Goal: Task Accomplishment & Management: Manage account settings

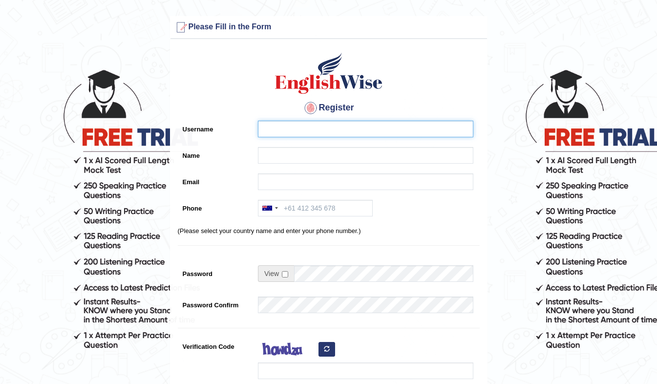
click at [319, 130] on input "Username" at bounding box center [365, 129] width 215 height 17
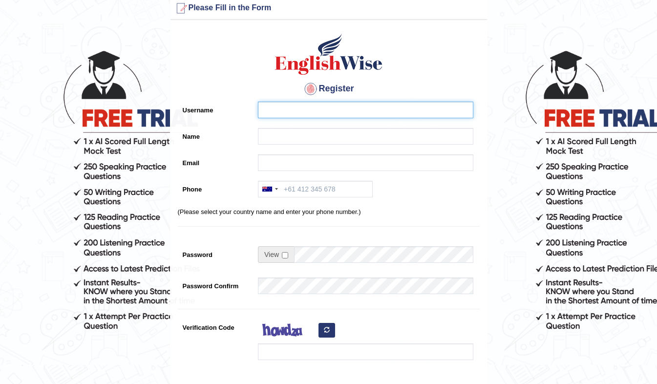
scroll to position [20, 0]
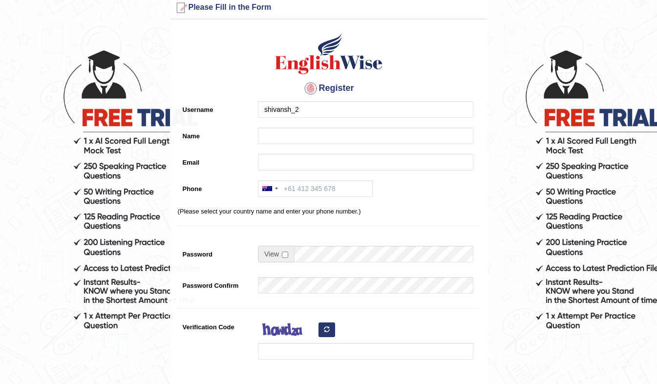
click at [57, 355] on form "Please fix the following errors: Please Fill in the Form Register Username shiv…" at bounding box center [328, 255] width 654 height 517
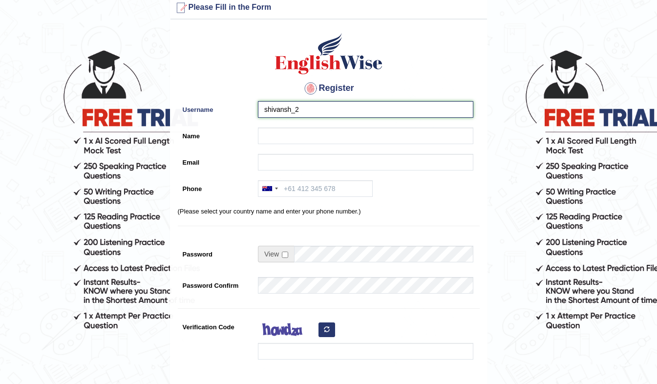
click at [322, 107] on input "shivansh_2" at bounding box center [365, 109] width 215 height 17
type input "shivansh_27"
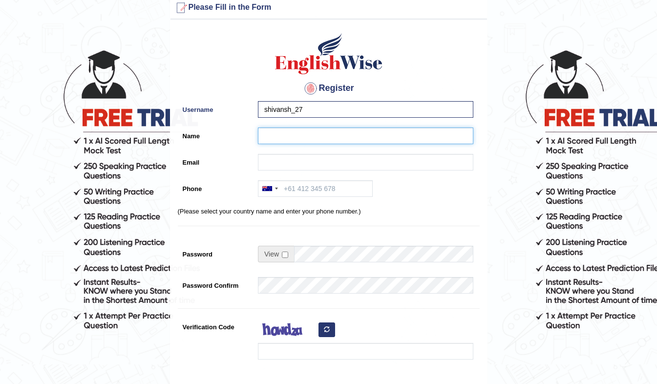
click at [328, 139] on input "Name" at bounding box center [365, 135] width 215 height 17
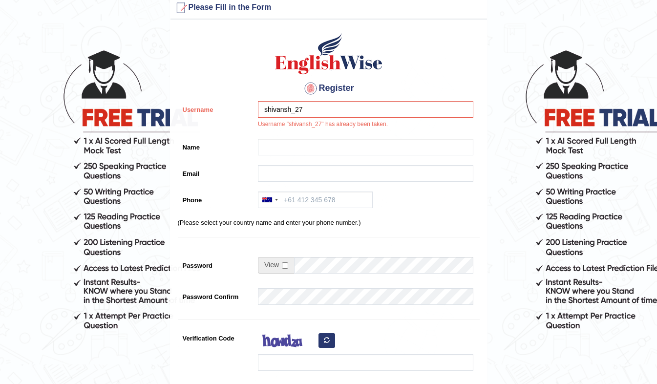
click at [425, 191] on div "Register Username shivansh_27 Username "shivansh_27" has already been taken. Na…" at bounding box center [328, 233] width 316 height 419
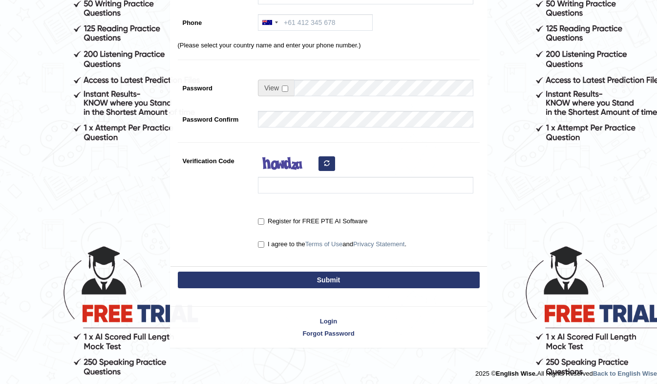
scroll to position [211, 0]
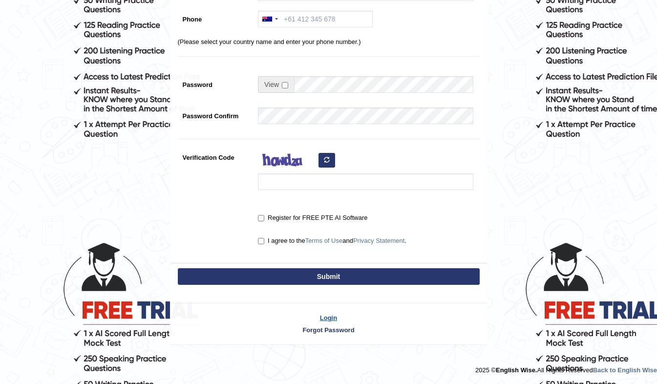
click at [335, 314] on link "Login" at bounding box center [328, 317] width 316 height 9
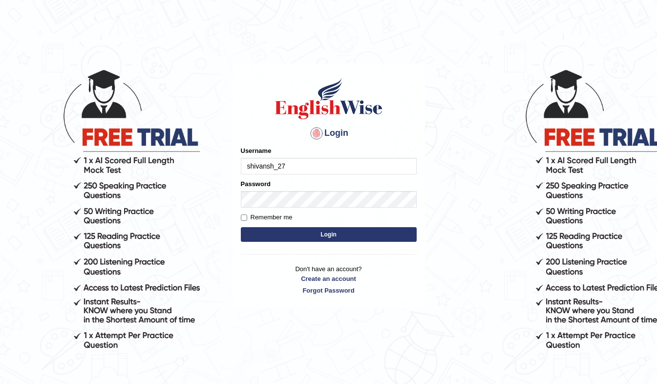
type input "shivansh_27"
click at [242, 220] on input "Remember me" at bounding box center [244, 217] width 6 height 6
checkbox input "true"
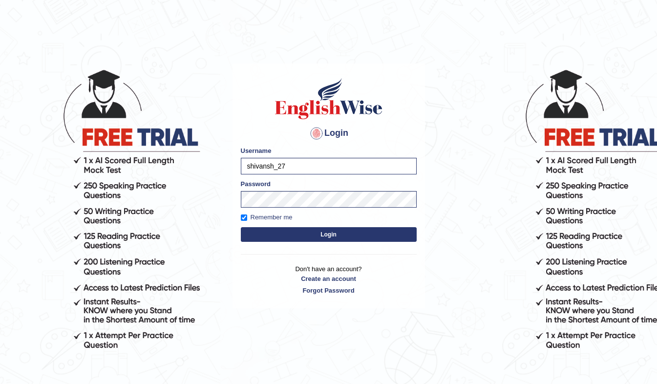
click at [284, 237] on button "Login" at bounding box center [329, 234] width 176 height 15
